Goal: Information Seeking & Learning: Find contact information

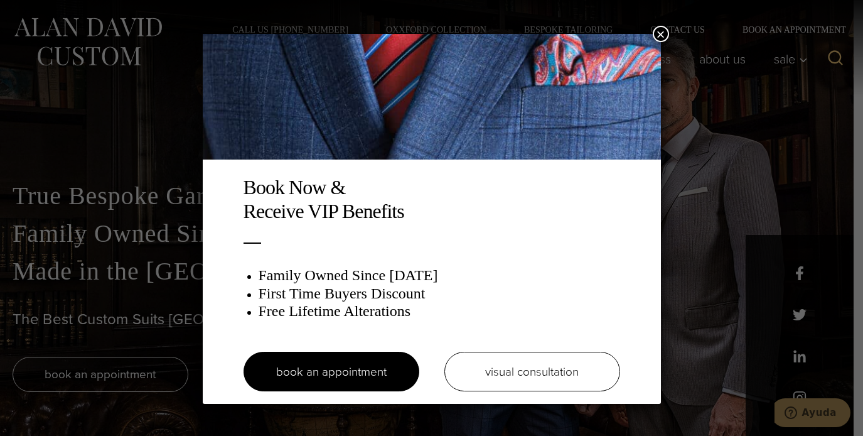
click at [654, 37] on button "×" at bounding box center [661, 34] width 16 height 16
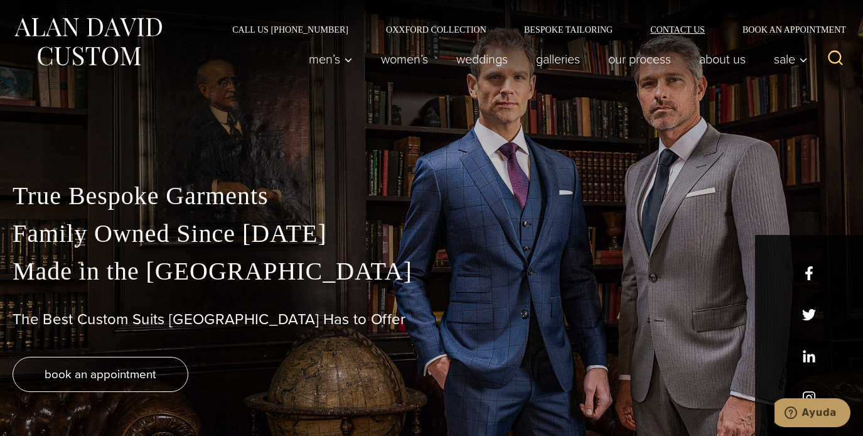
click at [666, 32] on link "Contact Us" at bounding box center [678, 29] width 92 height 9
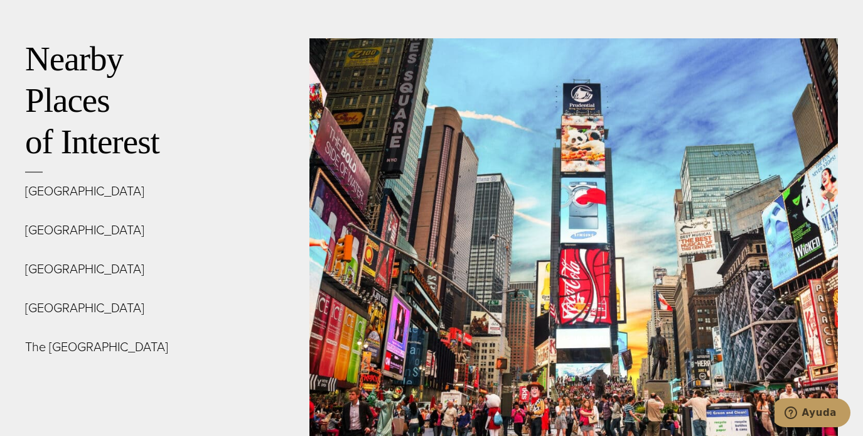
scroll to position [4520, 0]
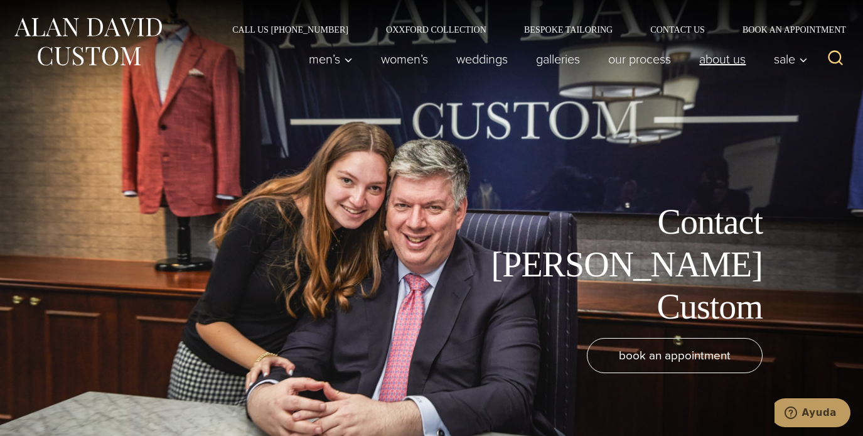
click at [723, 60] on link "About Us" at bounding box center [723, 58] width 75 height 25
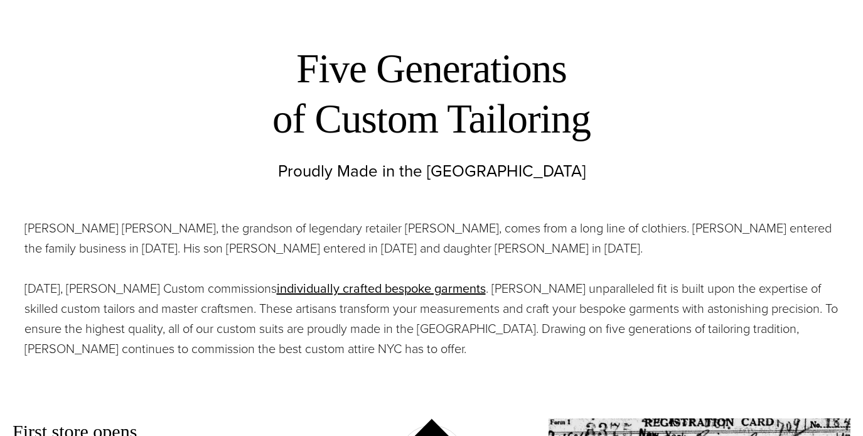
scroll to position [436, 0]
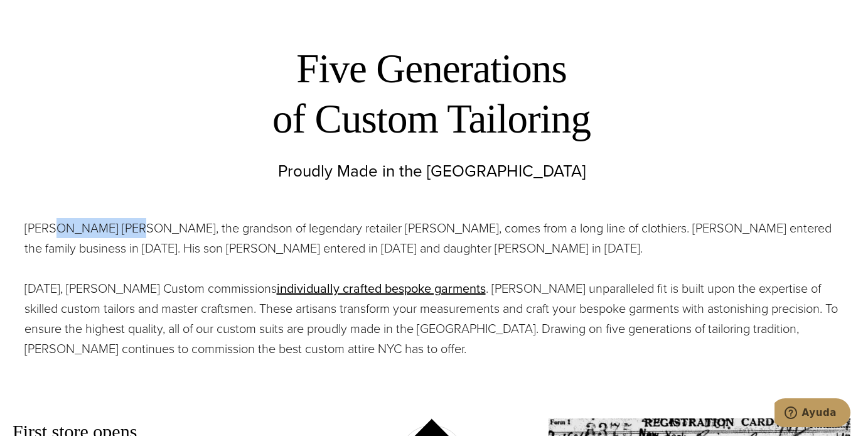
drag, startPoint x: 129, startPoint y: 227, endPoint x: 50, endPoint y: 227, distance: 78.5
click at [50, 227] on p "Alan David Horowitz, the grandson of legendary retailer Moe Ginsburg, comes fro…" at bounding box center [431, 238] width 815 height 40
drag, startPoint x: 26, startPoint y: 227, endPoint x: 133, endPoint y: 225, distance: 106.8
click at [133, 225] on p "Alan David Horowitz, the grandson of legendary retailer Moe Ginsburg, comes fro…" at bounding box center [431, 238] width 815 height 40
copy p "Alan David Horowitz"
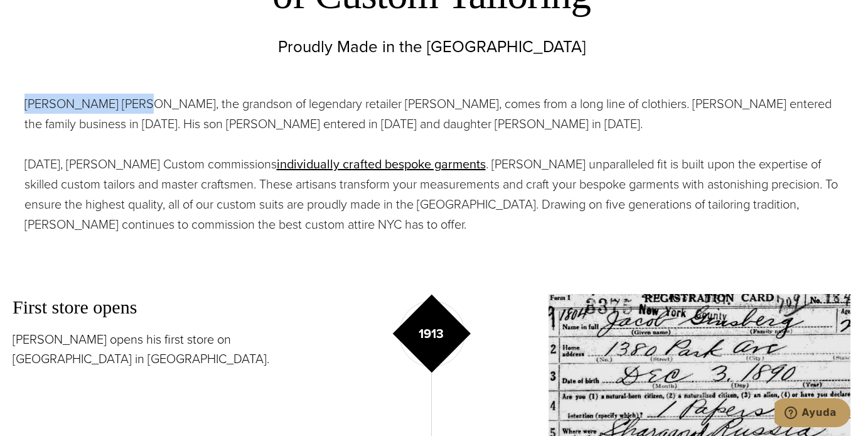
scroll to position [563, 0]
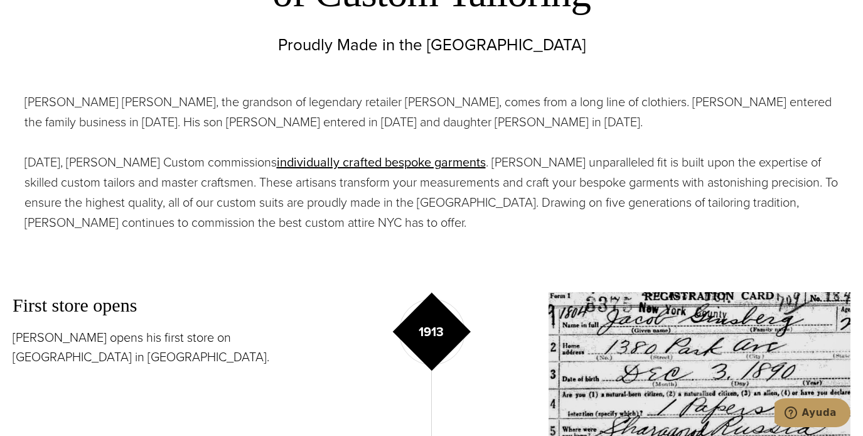
click at [309, 122] on p "Alan David Horowitz, the grandson of legendary retailer Moe Ginsburg, comes fro…" at bounding box center [431, 112] width 815 height 40
copy p "Shelley"
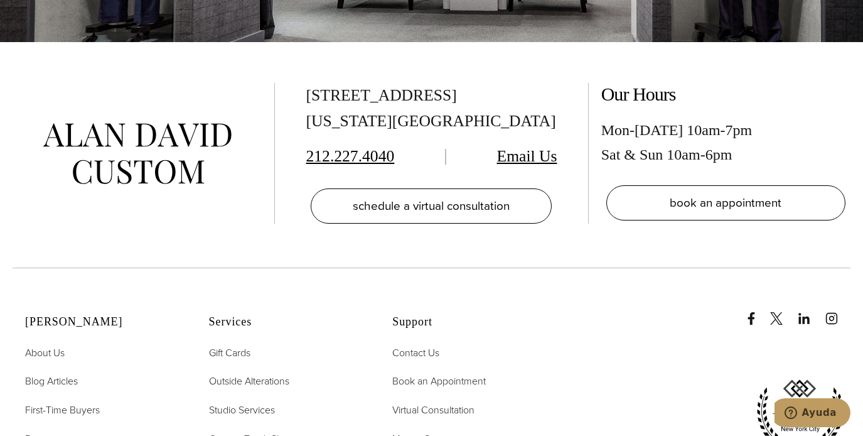
scroll to position [5055, 0]
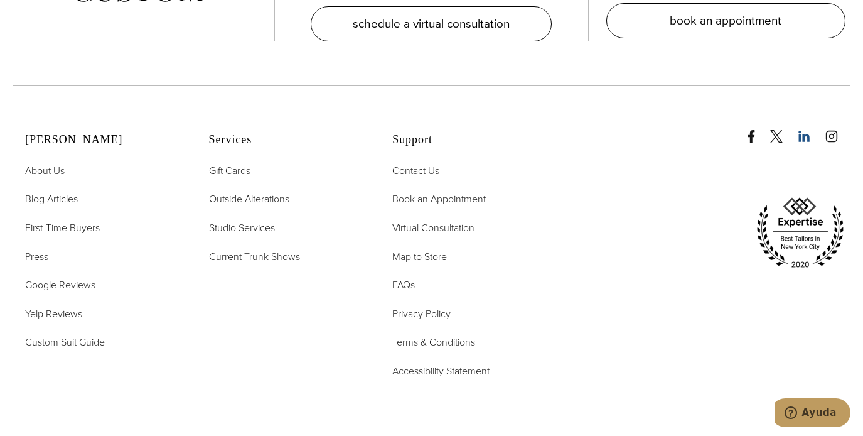
click at [804, 131] on icon "linkedin" at bounding box center [804, 136] width 11 height 11
